Goal: Download file/media

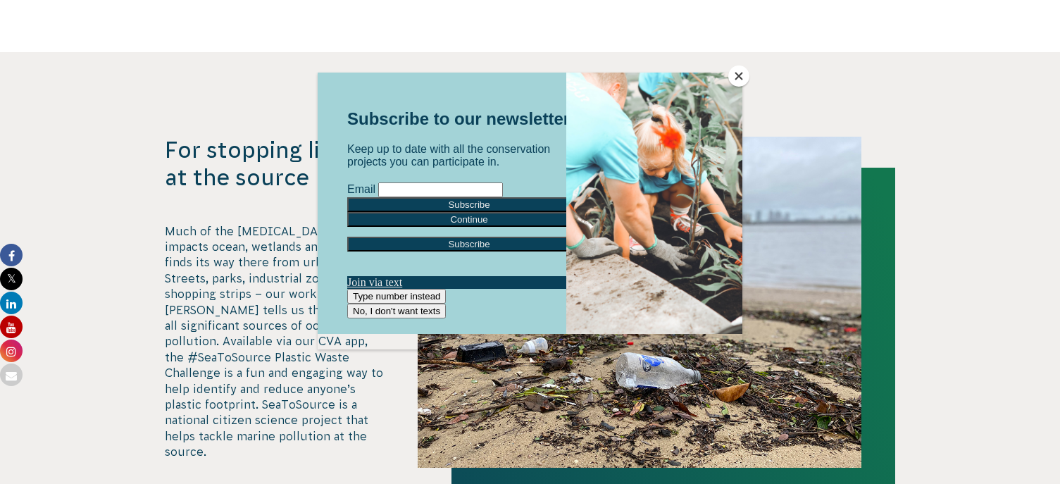
scroll to position [3451, 0]
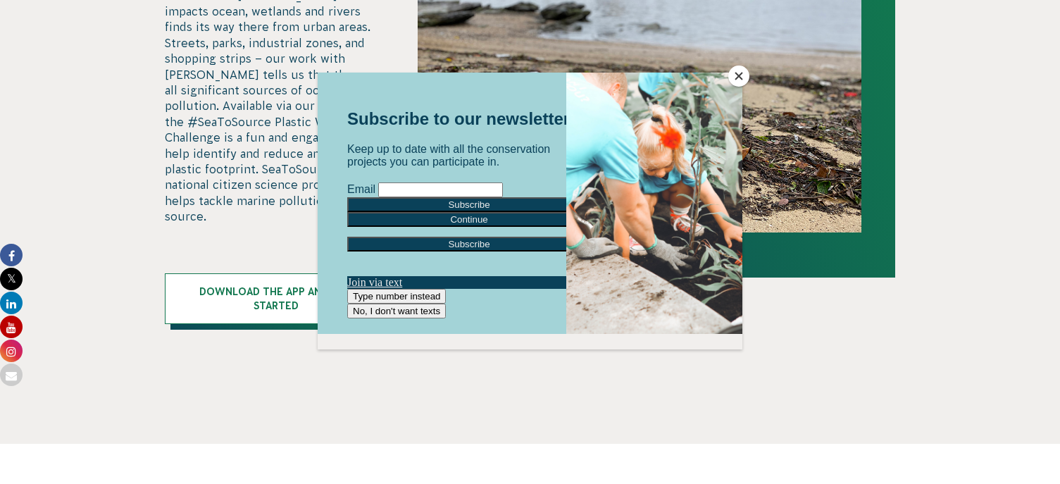
click at [739, 75] on button "Close" at bounding box center [738, 75] width 21 height 21
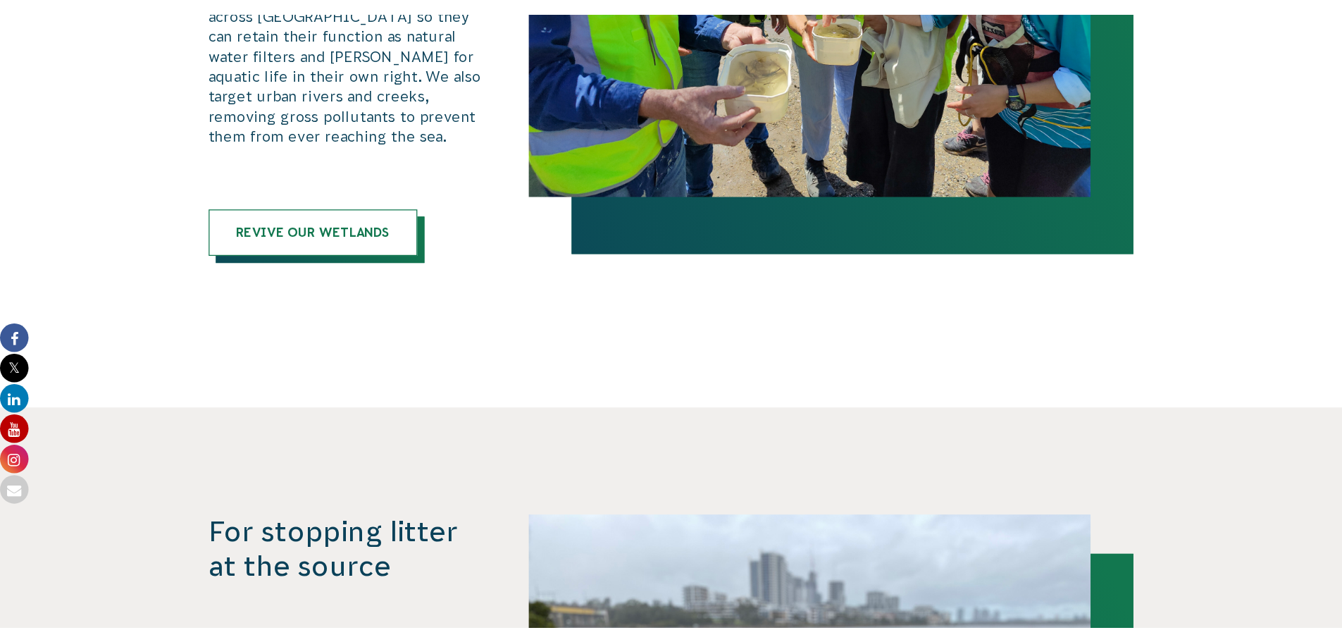
scroll to position [3310, 0]
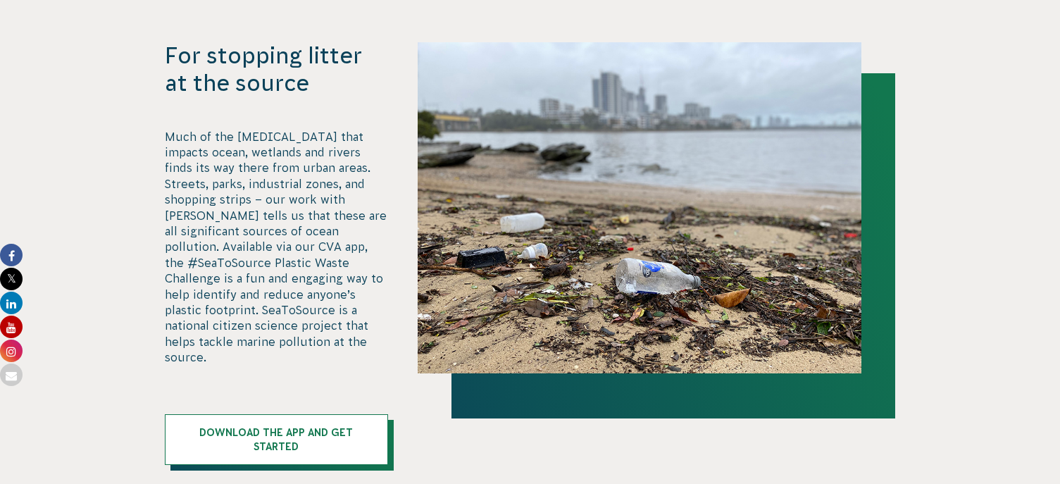
click at [273, 225] on p "Much of the [MEDICAL_DATA] that impacts ocean, wetlands and rivers finds its wa…" at bounding box center [277, 247] width 224 height 237
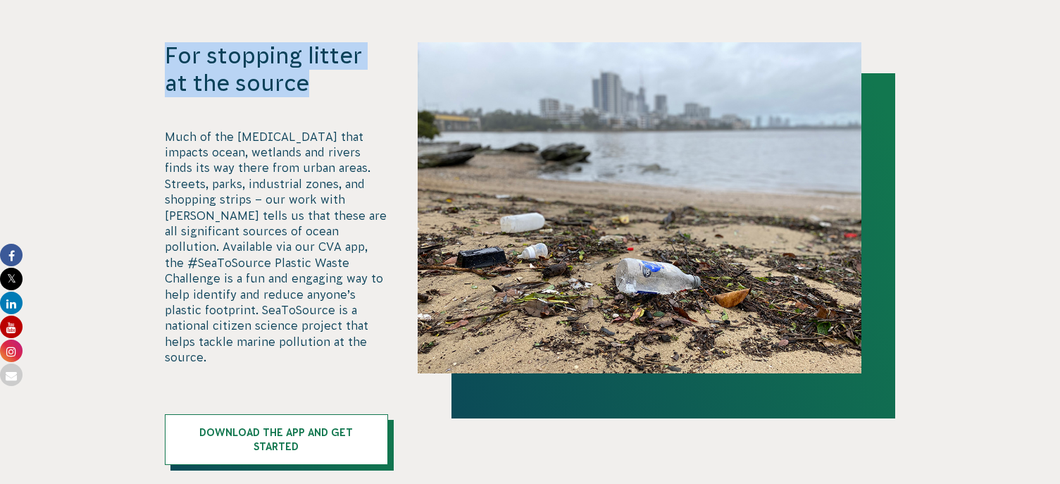
drag, startPoint x: 163, startPoint y: 40, endPoint x: 291, endPoint y: 82, distance: 134.7
click at [291, 82] on div "For stopping litter at the source Much of the [MEDICAL_DATA] that impacts ocean…" at bounding box center [530, 253] width 761 height 423
copy h3 "For stopping litter at the source"
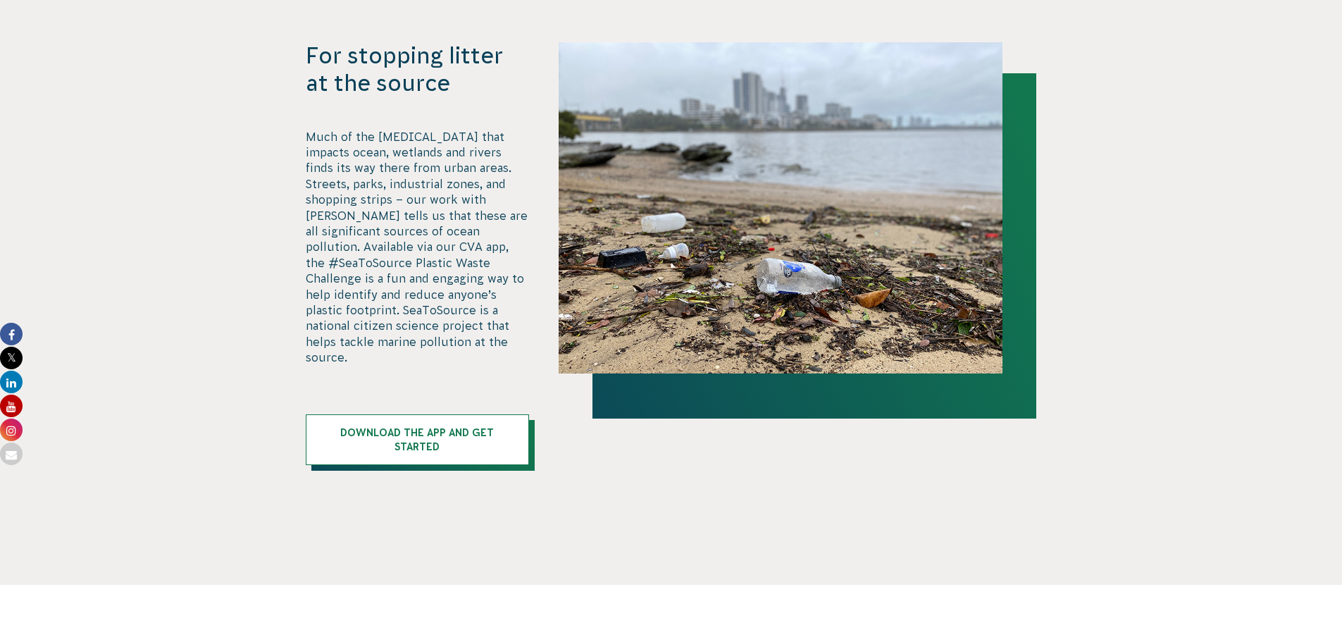
click at [437, 316] on p "Much of the [MEDICAL_DATA] that impacts ocean, wetlands and rivers finds its wa…" at bounding box center [418, 247] width 224 height 237
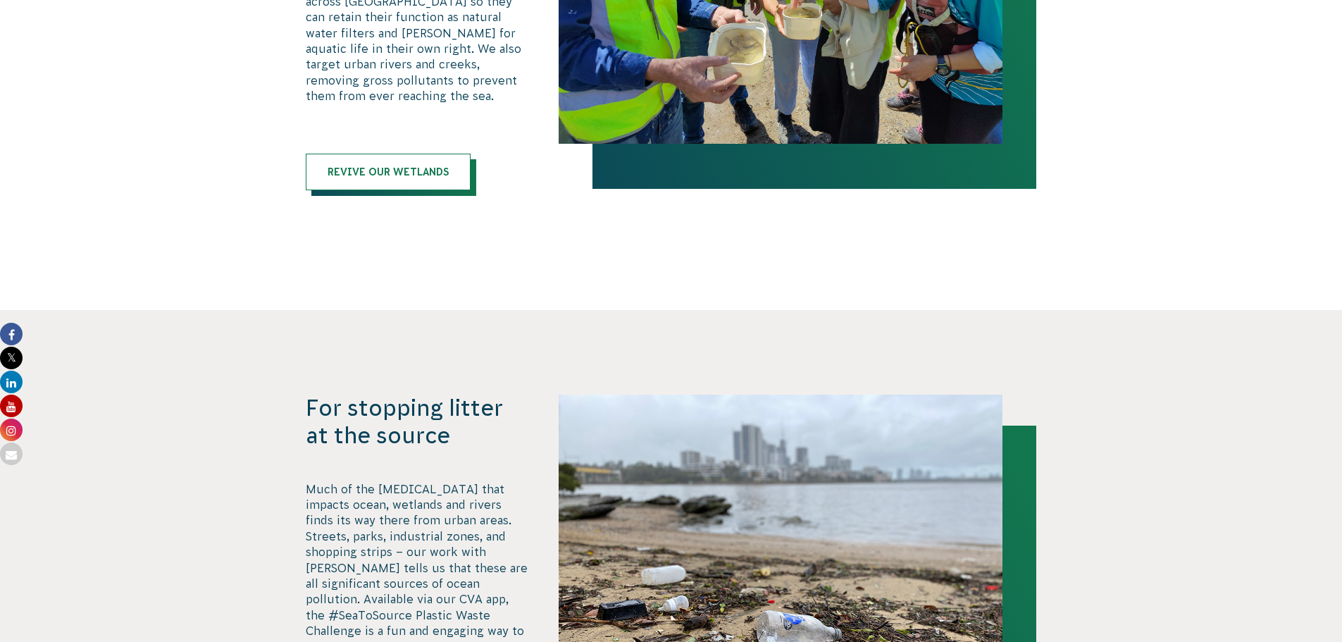
scroll to position [3451, 0]
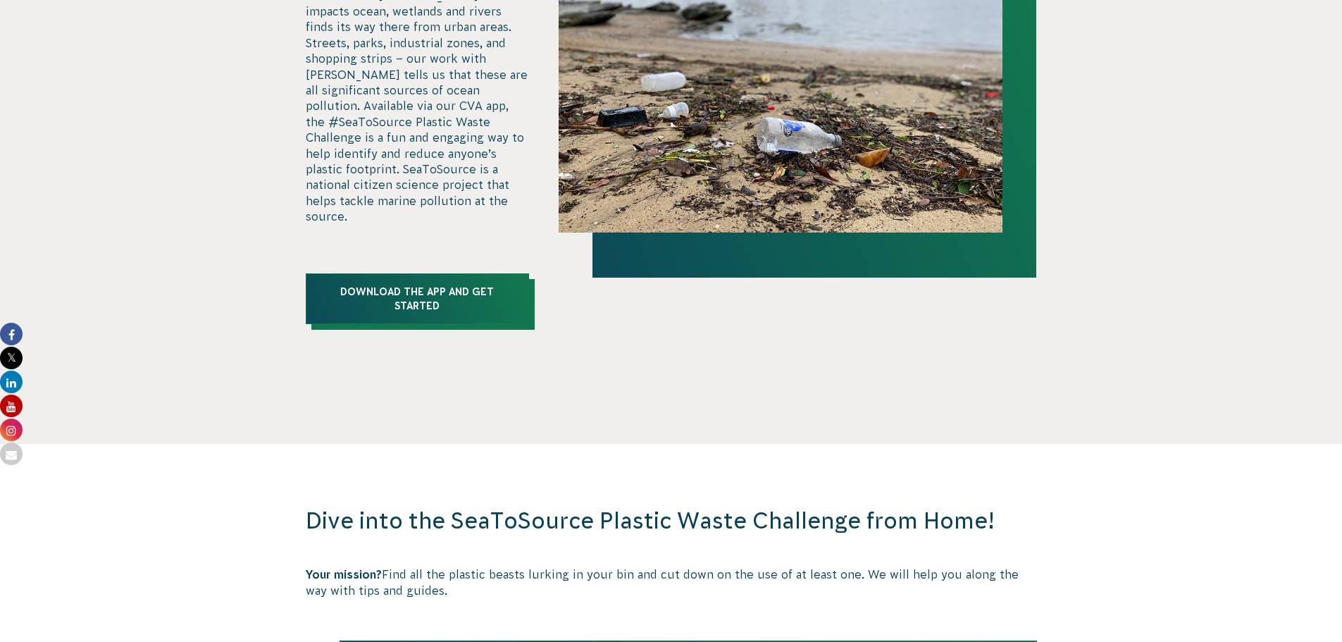
click at [452, 292] on link "Download the app and get started" at bounding box center [418, 298] width 224 height 51
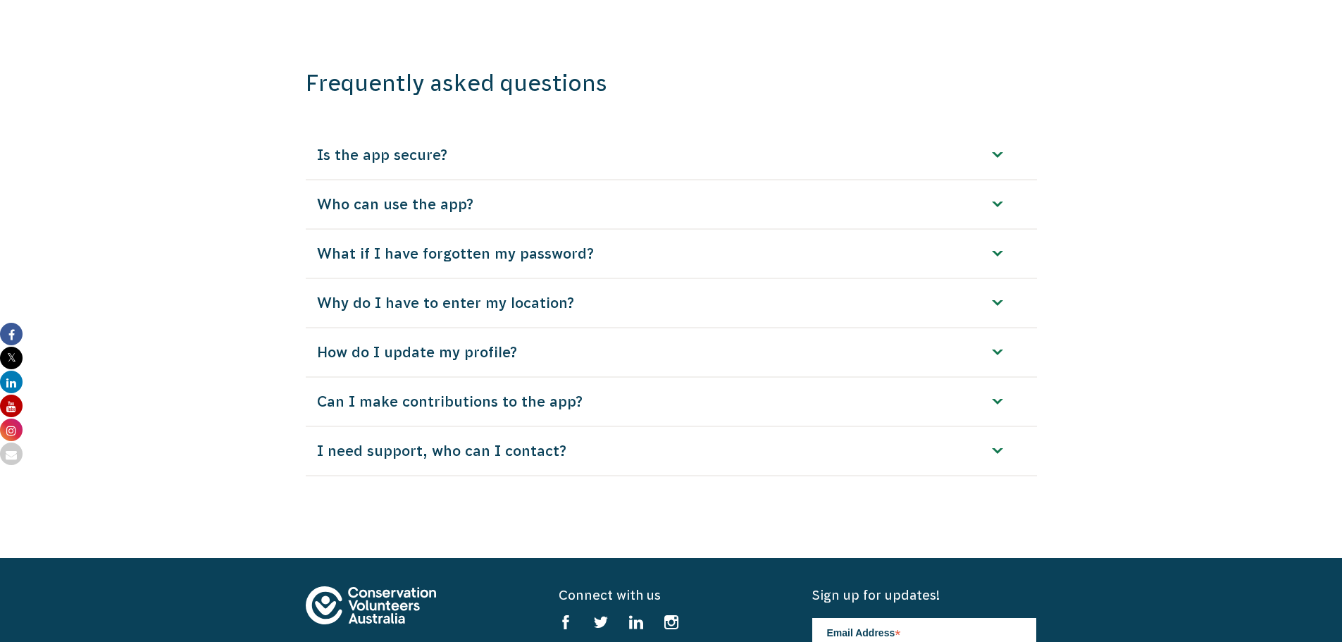
scroll to position [3733, 0]
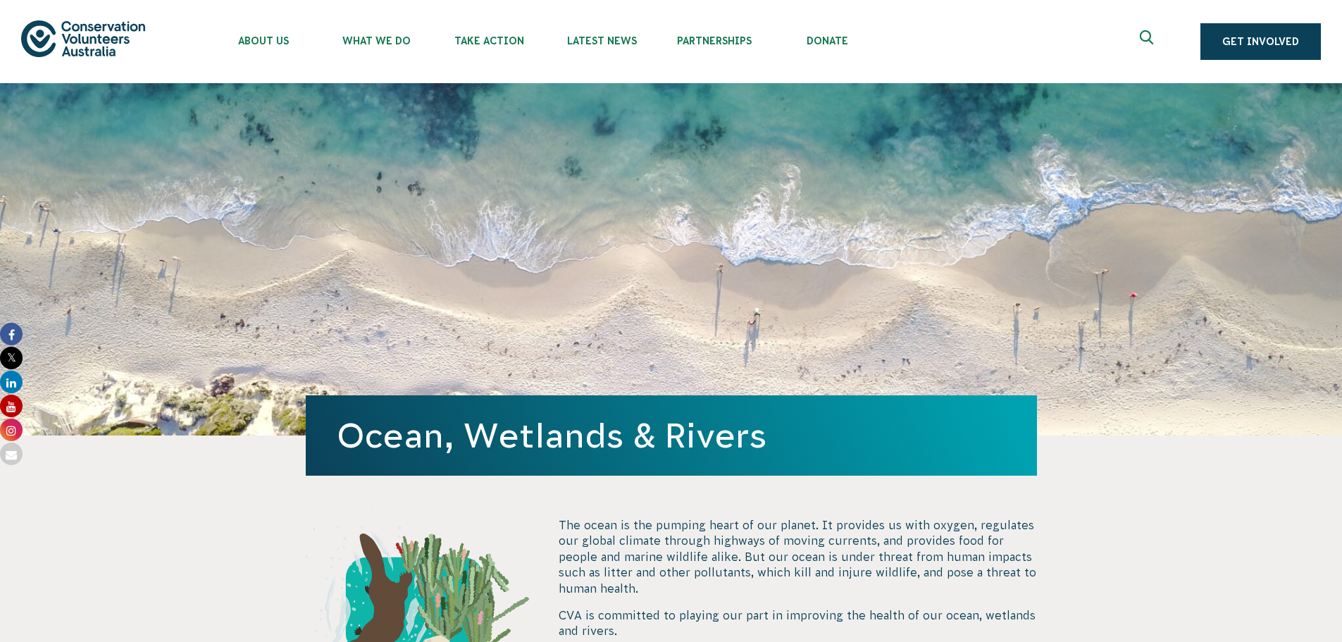
scroll to position [3293, 0]
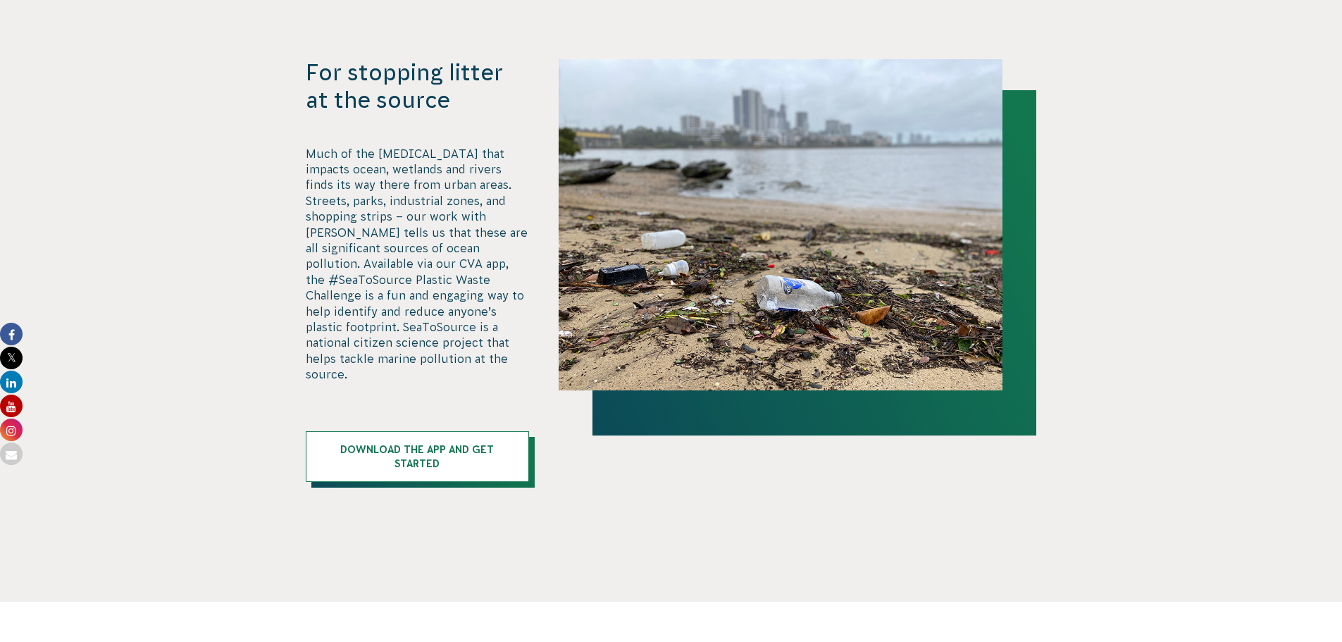
click at [825, 372] on img at bounding box center [780, 224] width 444 height 331
click at [757, 324] on img at bounding box center [780, 224] width 444 height 331
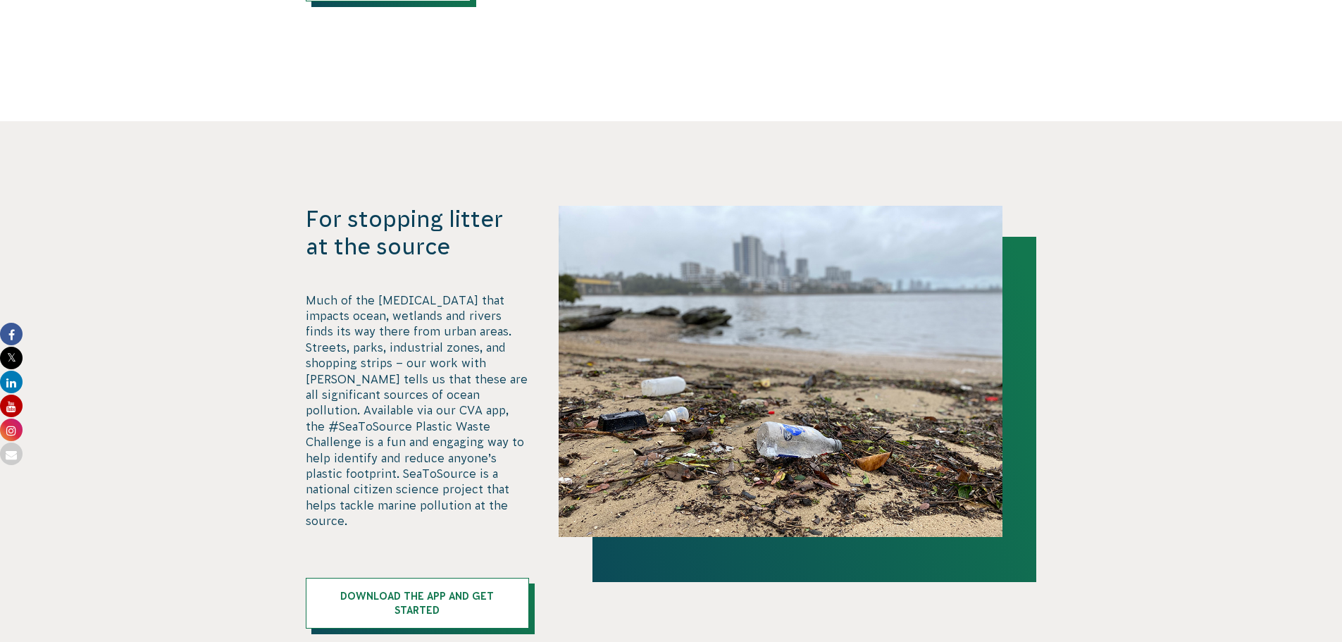
scroll to position [3152, 0]
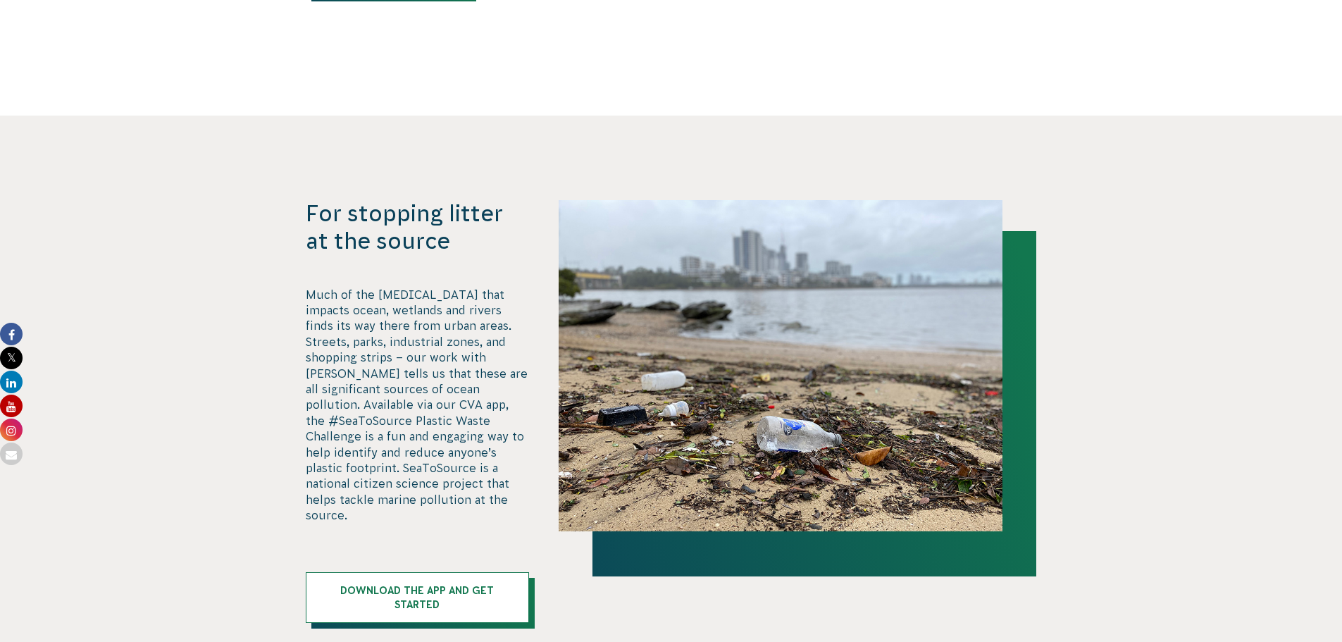
click at [859, 385] on img at bounding box center [780, 365] width 444 height 331
click at [859, 380] on img at bounding box center [780, 365] width 444 height 331
drag, startPoint x: 859, startPoint y: 380, endPoint x: 808, endPoint y: 373, distance: 51.9
click at [808, 373] on img at bounding box center [780, 365] width 444 height 331
